Goal: Communication & Community: Answer question/provide support

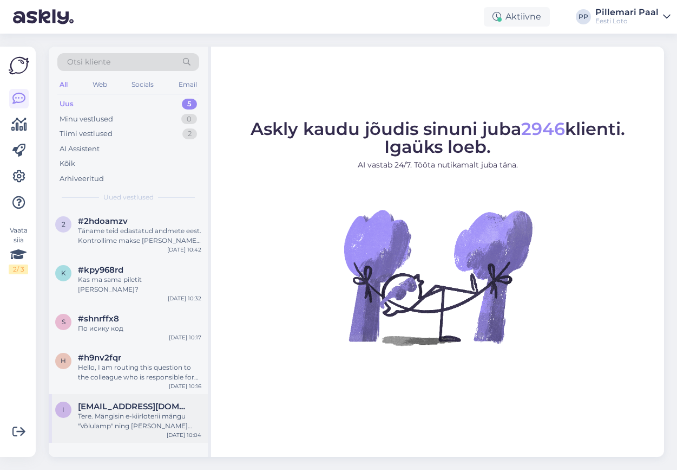
click at [94, 413] on div "Tere. Mängisin e-kiirloterii mängu "Võlulamp" ning [PERSON_NAME] edasi boonusmä…" at bounding box center [139, 420] width 123 height 19
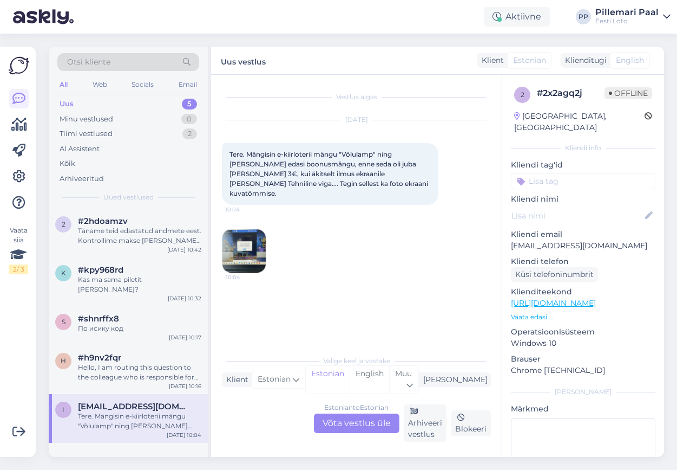
click at [255, 231] on img at bounding box center [244, 250] width 43 height 43
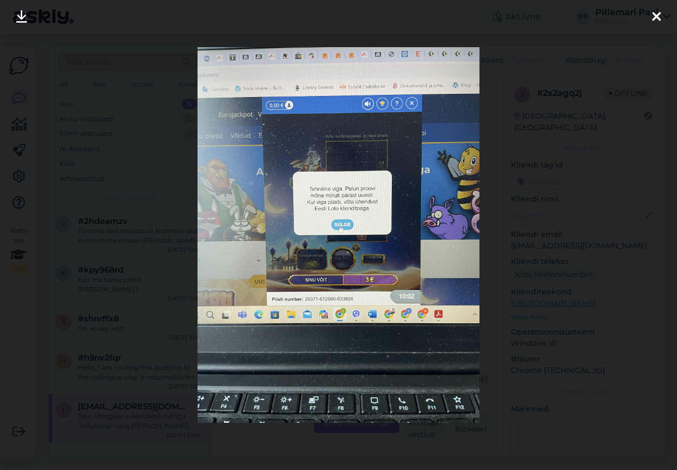
click at [487, 246] on div at bounding box center [338, 235] width 677 height 470
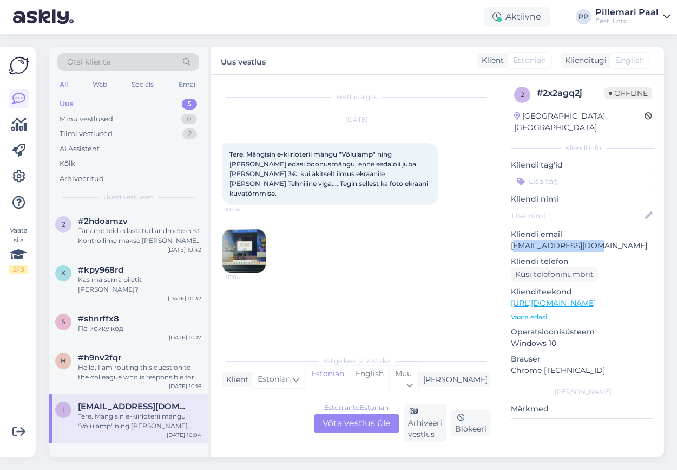
drag, startPoint x: 599, startPoint y: 236, endPoint x: 512, endPoint y: 237, distance: 87.2
click at [512, 240] on p "[EMAIL_ADDRESS][DOMAIN_NAME]" at bounding box center [583, 245] width 145 height 11
copy p "[EMAIL_ADDRESS][DOMAIN_NAME]"
click at [238, 246] on img at bounding box center [244, 250] width 43 height 43
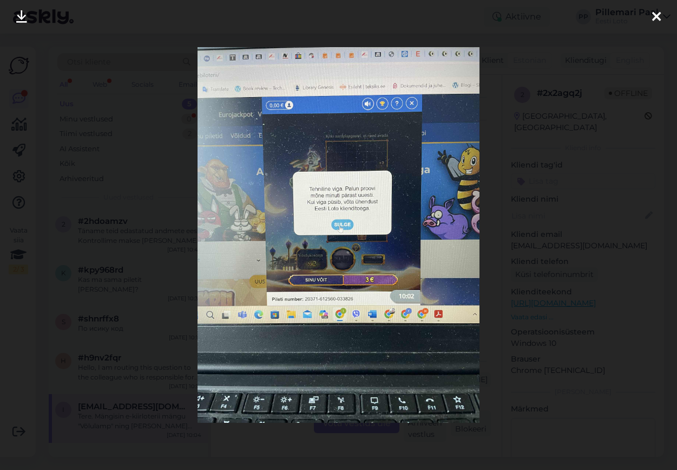
click at [655, 14] on icon at bounding box center [657, 17] width 9 height 14
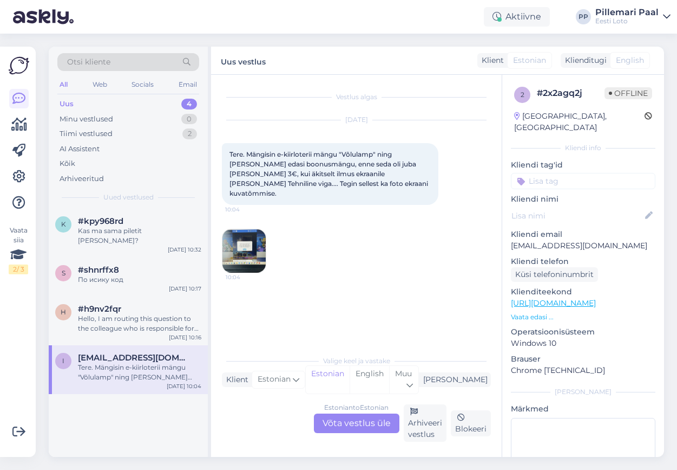
click at [358, 420] on div "Estonian to Estonian Võta vestlus üle" at bounding box center [357, 422] width 86 height 19
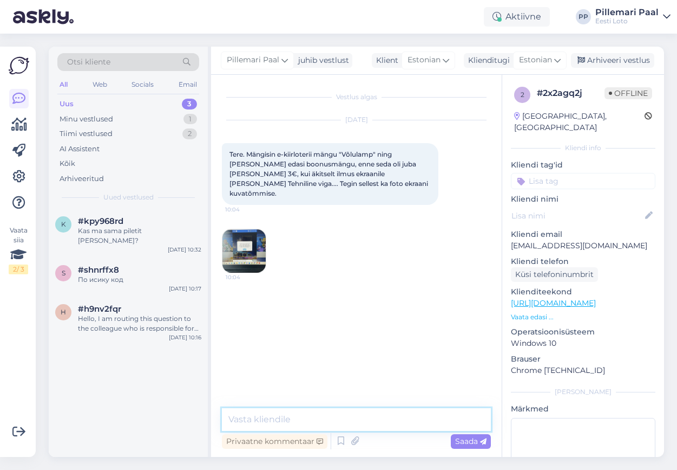
click at [317, 413] on textarea at bounding box center [356, 419] width 269 height 23
paste textarea "Tõrkega piletit on võimalik uuesti läbi mängida, valides Minu piletid – e-kiirl…"
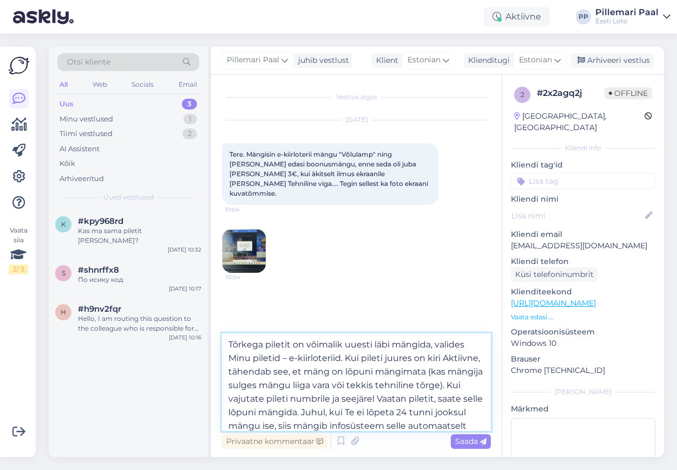
click at [230, 342] on textarea "Tõrkega piletit on võimalik uuesti läbi mängida, valides Minu piletid – e-kiirl…" at bounding box center [356, 381] width 269 height 97
click at [260, 358] on textarea "Tere! Tõrkega piletit on võimalik uuesti läbi mängida, valides Minu piletid – e…" at bounding box center [356, 381] width 269 height 97
click at [314, 355] on textarea "Tere! Tõrkega piletit on võimalik uuesti läbi mängida, valides "Minu piletid – …" at bounding box center [356, 381] width 269 height 97
click at [329, 357] on textarea "Tere! Tõrkega piletit on võimalik uuesti läbi mängida, valides "Minu piletid" –…" at bounding box center [356, 381] width 269 height 97
click at [383, 357] on textarea "Tere! Tõrkega piletit on võimalik uuesti läbi mängida, valides "Minu piletid" –…" at bounding box center [356, 381] width 269 height 97
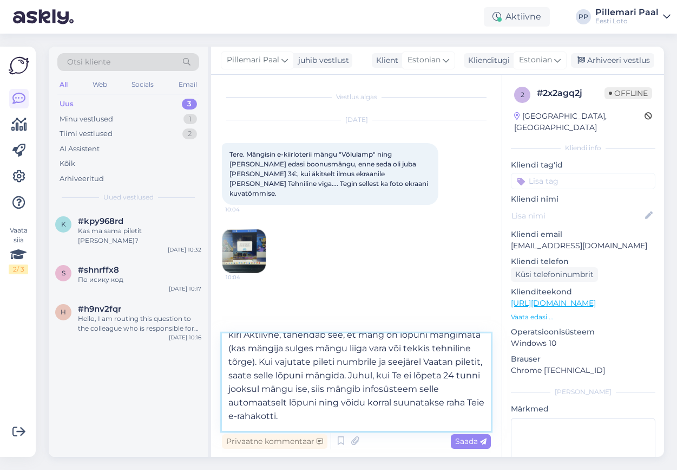
scroll to position [41, 0]
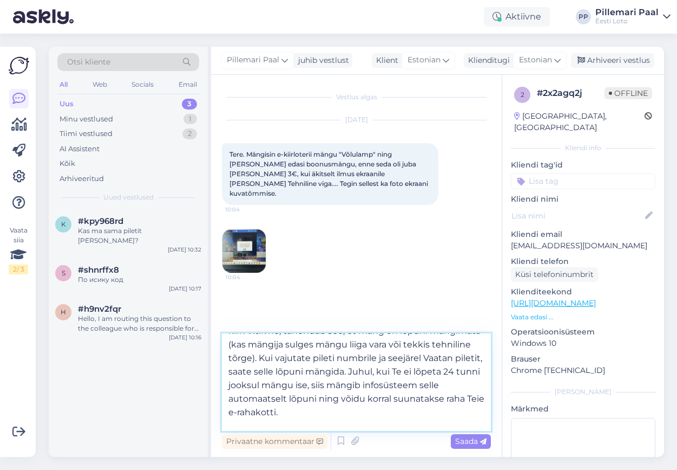
click at [422, 356] on textarea "Tere! Tõrkega piletit on võimalik uuesti läbi mängida, valides "Minu piletid" –…" at bounding box center [356, 381] width 269 height 97
click at [252, 369] on textarea "Tere! Tõrkega piletit on võimalik uuesti läbi mängida, valides "Minu piletid" –…" at bounding box center [356, 381] width 269 height 97
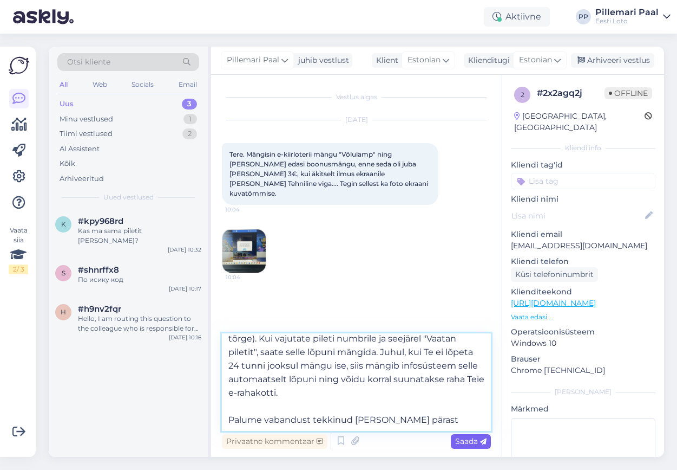
type textarea "Tere! Tõrkega piletit on võimalik uuesti läbi mängida, valides "Minu piletid" –…"
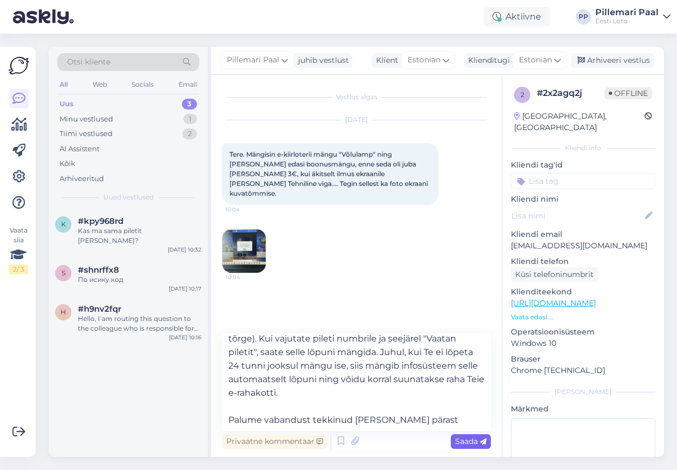
click at [467, 446] on div "Saada" at bounding box center [471, 441] width 40 height 15
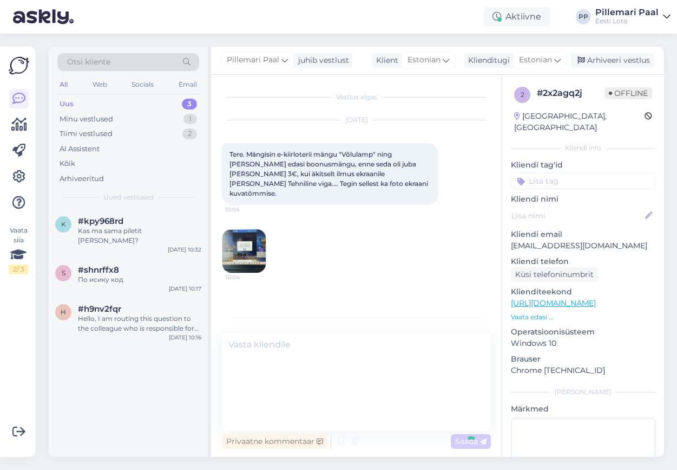
scroll to position [0, 0]
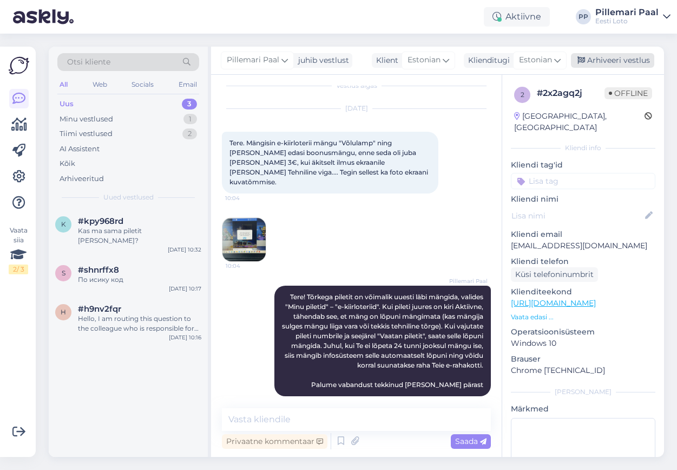
click at [617, 60] on div "Arhiveeri vestlus" at bounding box center [612, 60] width 83 height 15
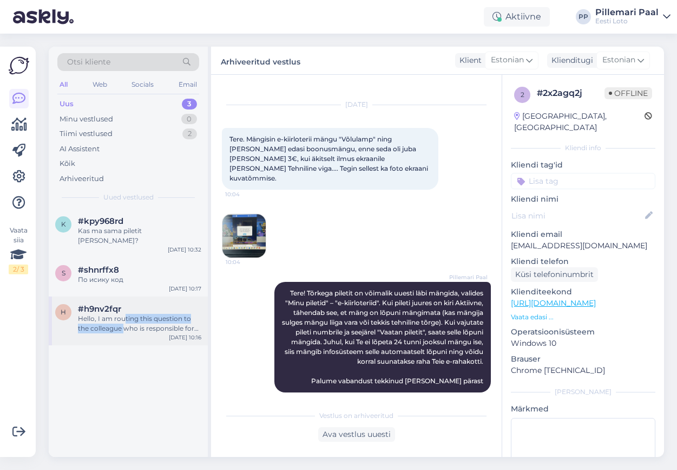
click at [123, 314] on div "Hello, I am routing this question to the colleague who is responsible for this …" at bounding box center [139, 323] width 123 height 19
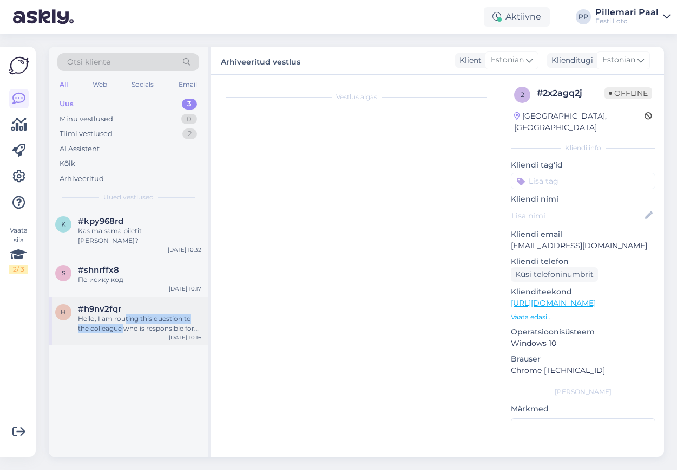
scroll to position [0, 0]
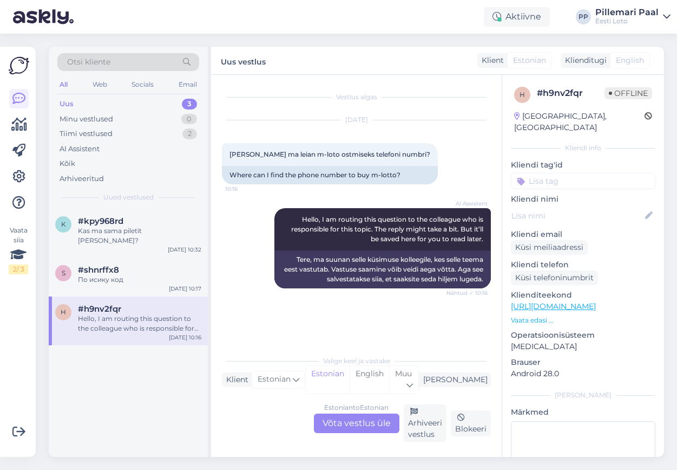
click at [342, 422] on div "Estonian to Estonian Võta vestlus üle" at bounding box center [357, 422] width 86 height 19
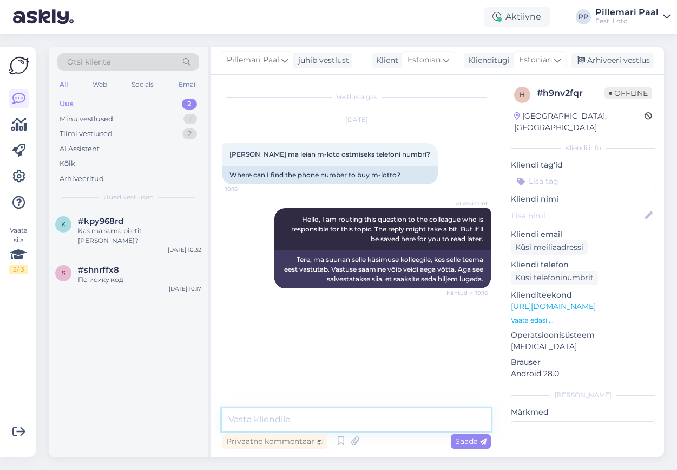
click at [323, 413] on textarea at bounding box center [356, 419] width 269 height 23
paste textarea "[URL][DOMAIN_NAME][PERSON_NAME]"
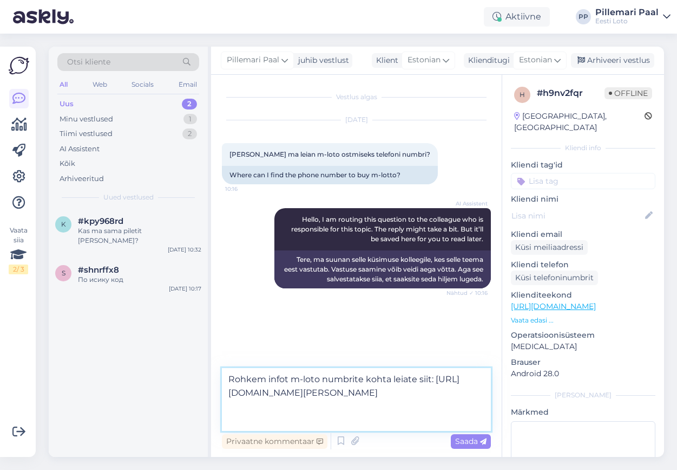
type textarea "Rohkem infot m-loto numbrite kohta leiate siit: [URL][DOMAIN_NAME][PERSON_NAME]"
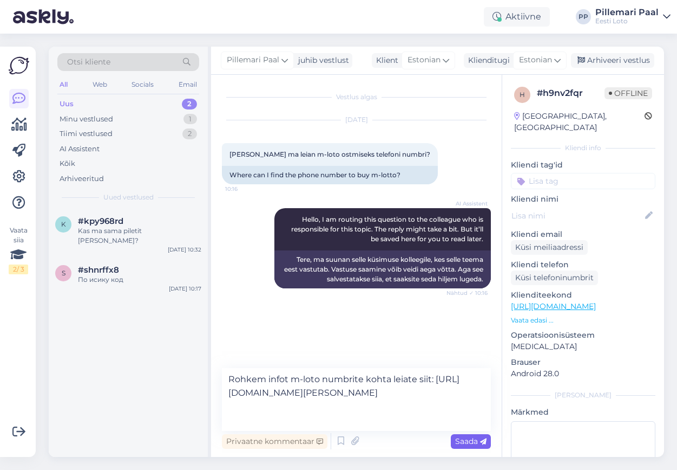
click at [463, 440] on span "Saada" at bounding box center [470, 441] width 31 height 10
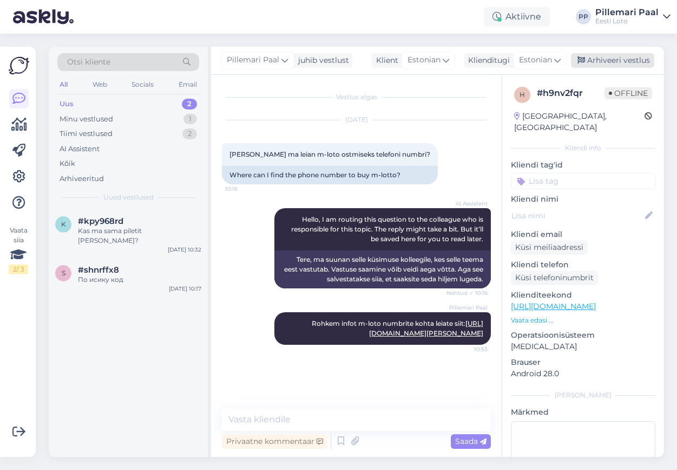
click at [615, 54] on div "Arhiveeri vestlus" at bounding box center [612, 60] width 83 height 15
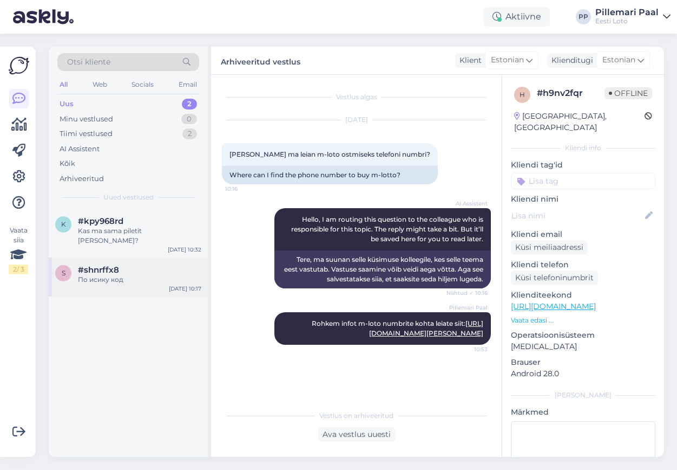
click at [142, 265] on div "#shnrffx8" at bounding box center [139, 270] width 123 height 10
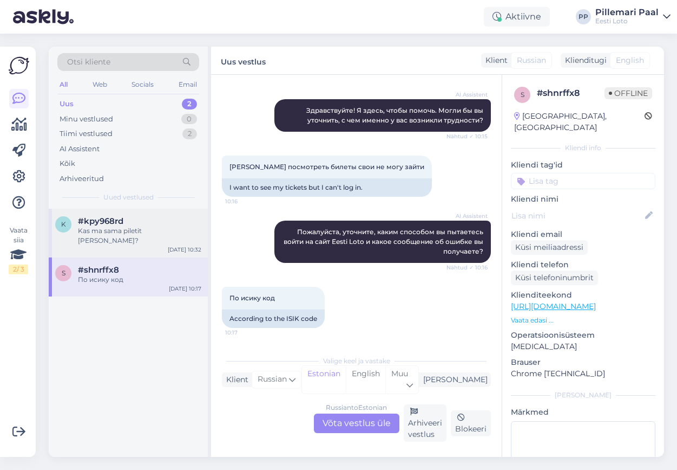
click at [142, 237] on div "k #kpy968rd Kas ma sama piletit [PERSON_NAME]? [DATE] 10:32" at bounding box center [128, 232] width 159 height 49
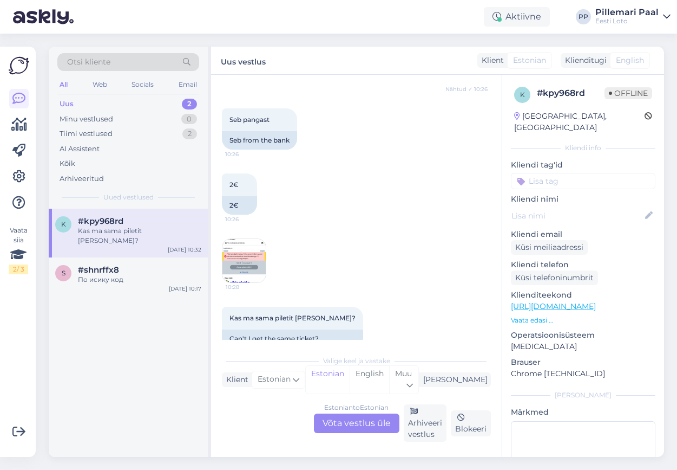
scroll to position [395, 0]
click at [239, 239] on img at bounding box center [244, 259] width 43 height 43
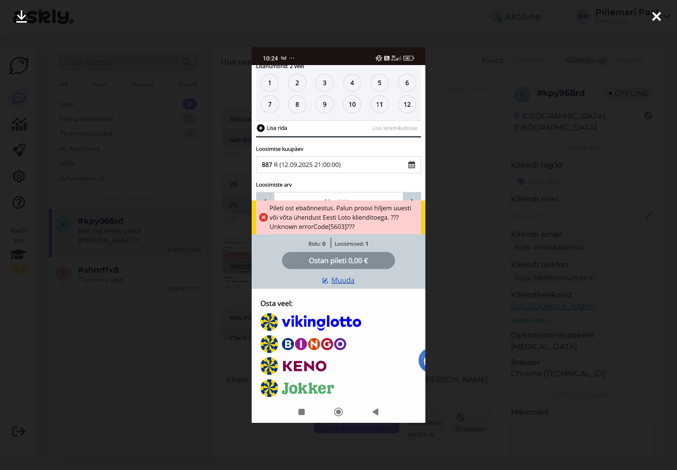
click at [466, 271] on div at bounding box center [338, 235] width 677 height 470
